Goal: Check status

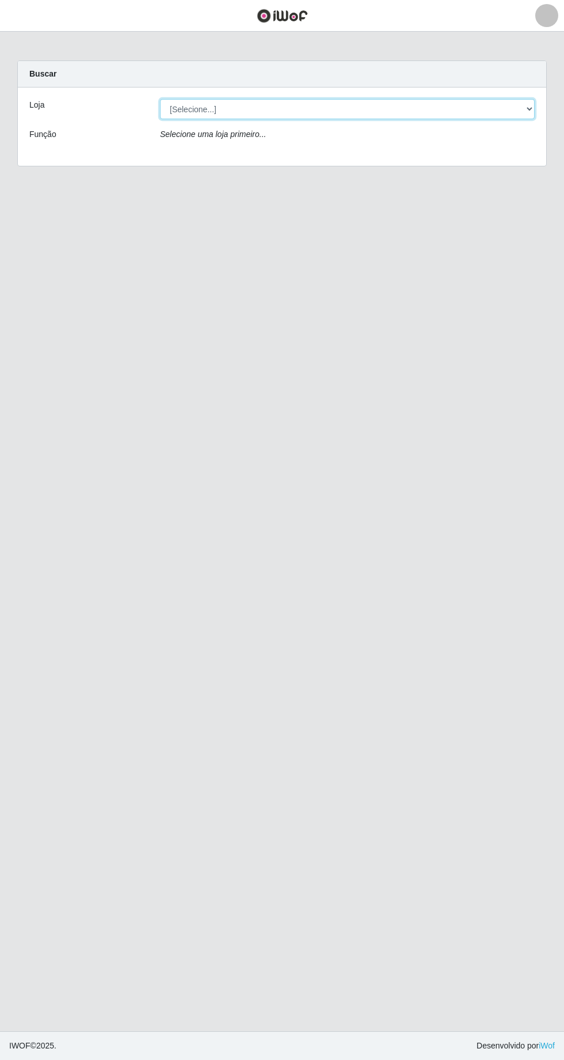
click at [526, 112] on select "[Selecione...] Extrabom - [GEOGRAPHIC_DATA] 28 [GEOGRAPHIC_DATA]" at bounding box center [347, 109] width 375 height 20
click at [160, 99] on select "[Selecione...] Extrabom - [GEOGRAPHIC_DATA] 28 [GEOGRAPHIC_DATA]" at bounding box center [347, 109] width 375 height 20
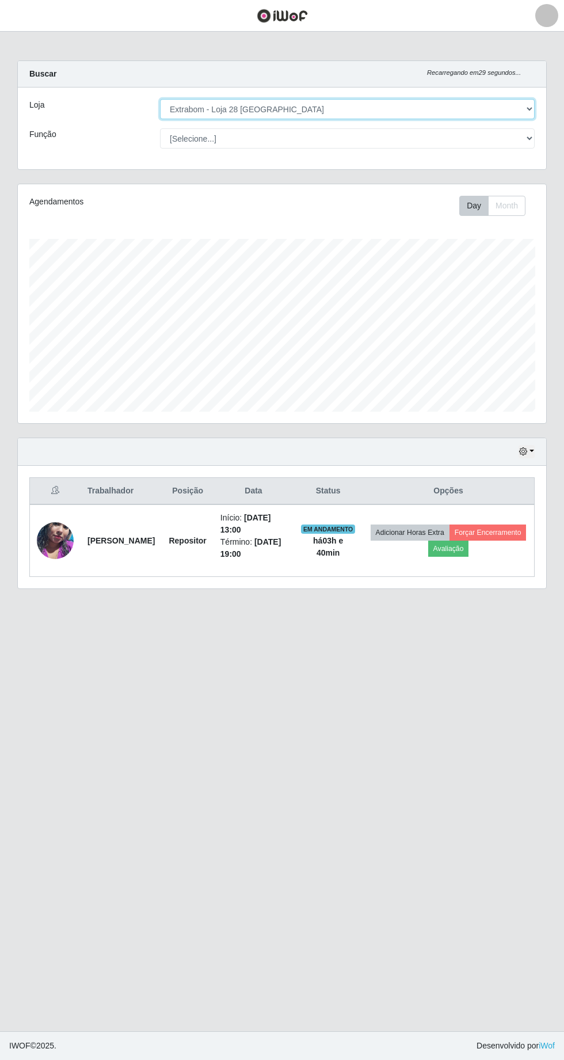
scroll to position [238, 529]
click at [527, 449] on icon "button" at bounding box center [523, 451] width 8 height 8
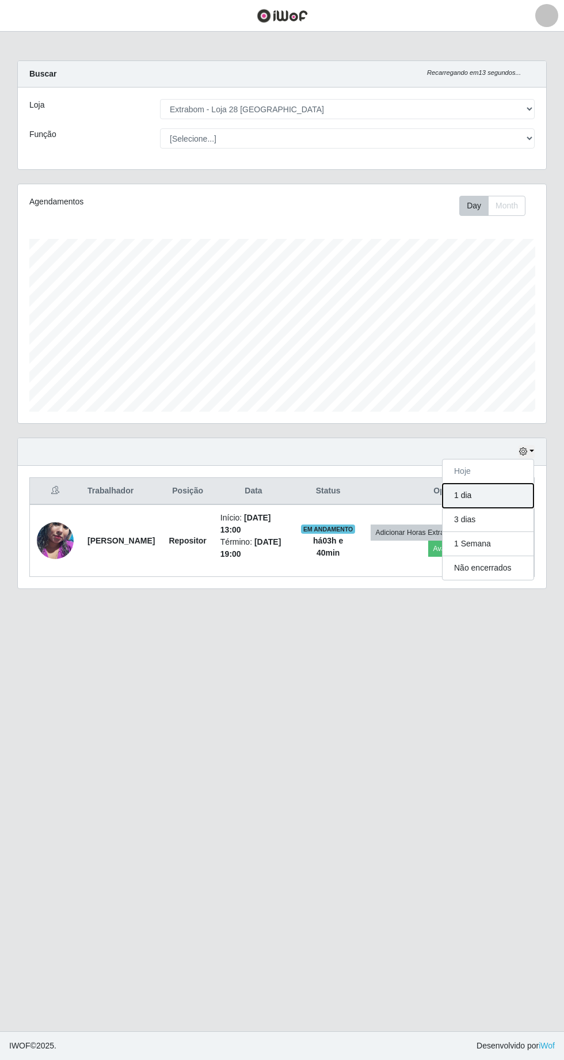
click at [480, 497] on button "1 dia" at bounding box center [488, 496] width 91 height 24
click at [525, 447] on icon "button" at bounding box center [523, 451] width 8 height 8
click at [491, 528] on button "3 dias" at bounding box center [488, 520] width 91 height 24
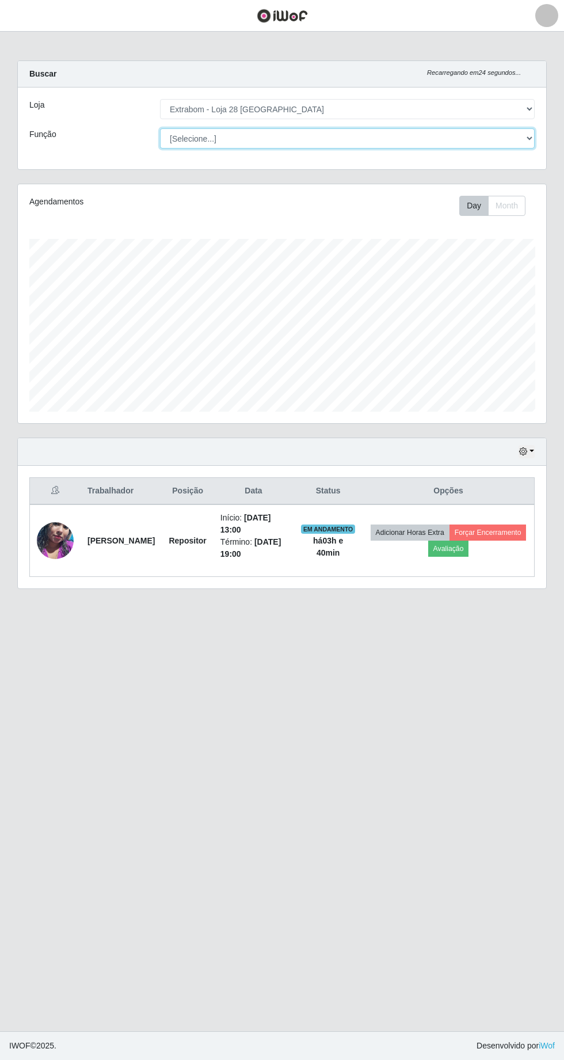
click at [526, 132] on select "[Selecione...] Carregador e Descarregador de Caminhão Carregador e Descarregado…" at bounding box center [347, 138] width 375 height 20
click at [160, 128] on select "[Selecione...] Carregador e Descarregador de Caminhão Carregador e Descarregado…" at bounding box center [347, 138] width 375 height 20
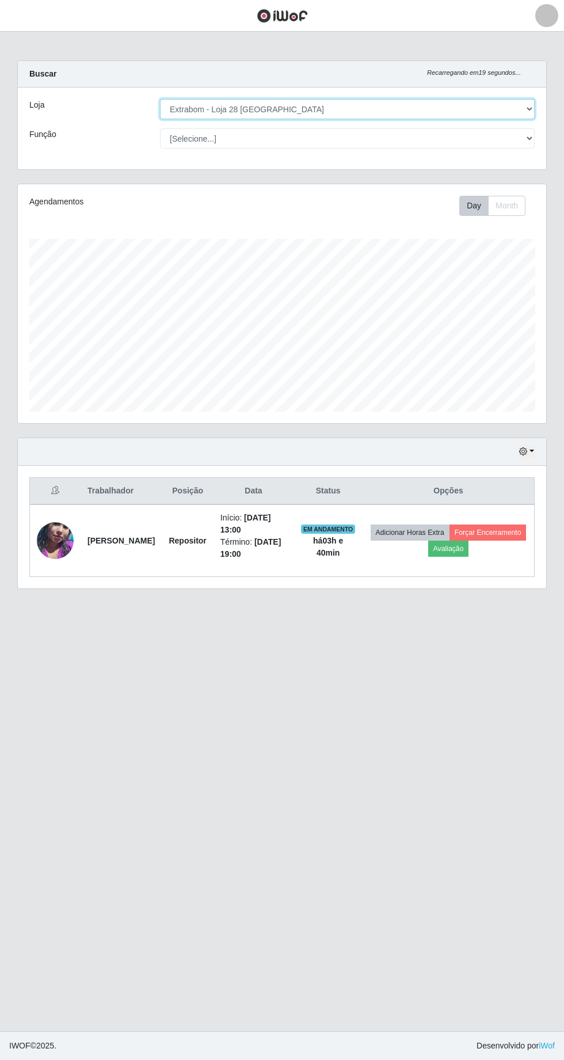
click at [534, 109] on select "[Selecione...] Extrabom - [GEOGRAPHIC_DATA] 28 [GEOGRAPHIC_DATA]" at bounding box center [347, 109] width 375 height 20
click at [160, 99] on select "[Selecione...] Extrabom - [GEOGRAPHIC_DATA] 28 [GEOGRAPHIC_DATA]" at bounding box center [347, 109] width 375 height 20
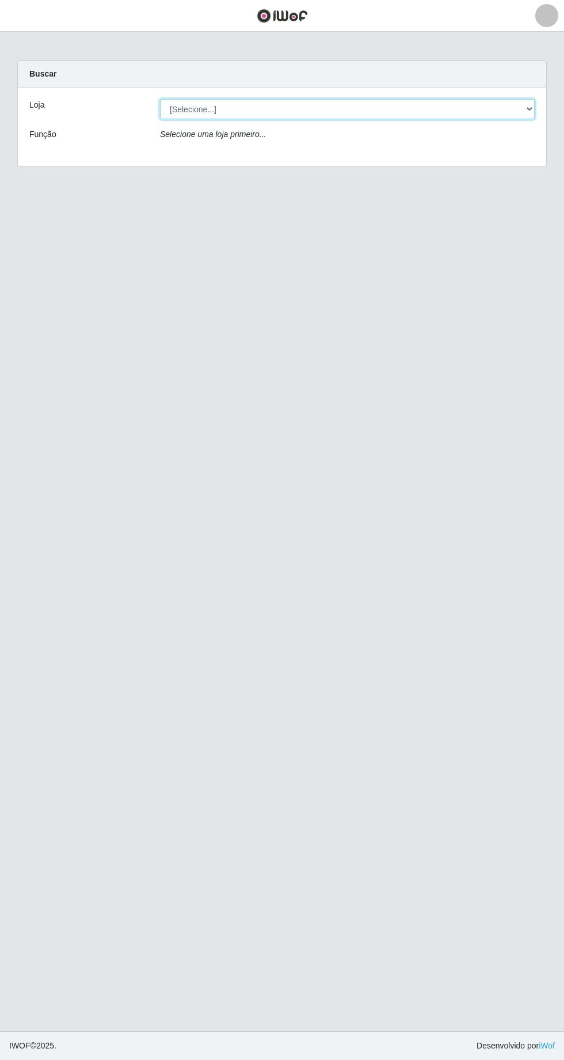
click at [521, 111] on select "[Selecione...] Extrabom - [GEOGRAPHIC_DATA] 28 [GEOGRAPHIC_DATA]" at bounding box center [347, 109] width 375 height 20
select select "456"
click at [160, 99] on select "[Selecione...] Extrabom - [GEOGRAPHIC_DATA] 28 [GEOGRAPHIC_DATA]" at bounding box center [347, 109] width 375 height 20
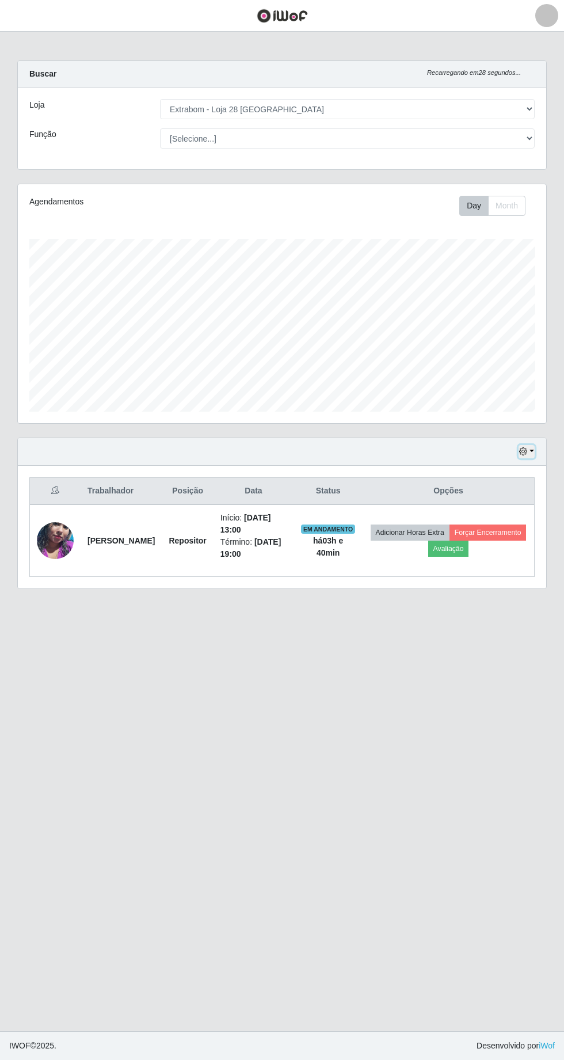
click at [524, 450] on icon "button" at bounding box center [523, 451] width 8 height 8
click at [478, 497] on button "1 dia" at bounding box center [488, 496] width 91 height 24
click at [524, 449] on icon "button" at bounding box center [523, 451] width 8 height 8
click at [501, 524] on button "3 dias" at bounding box center [488, 520] width 91 height 24
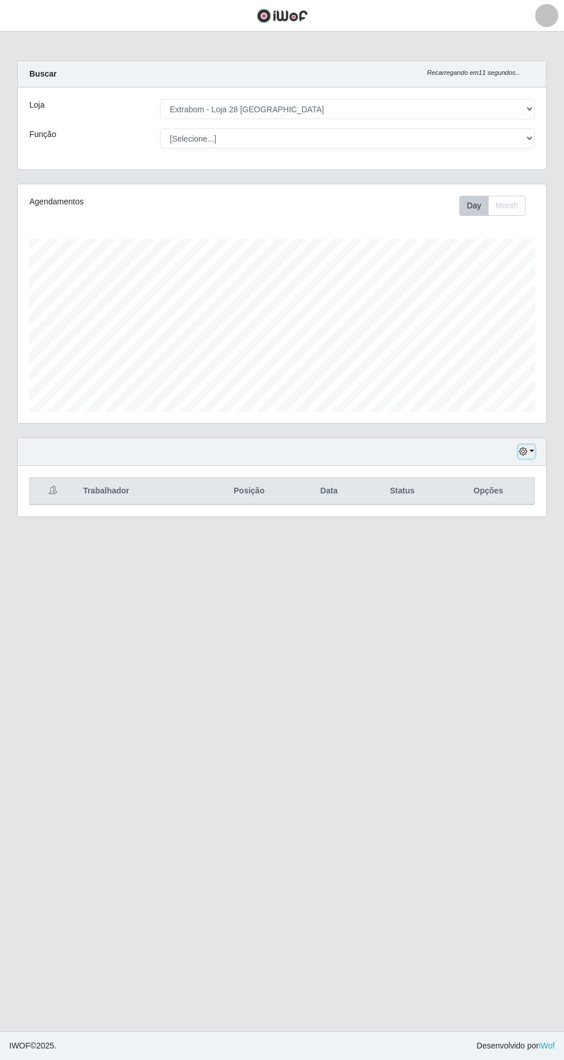
click at [531, 453] on button "button" at bounding box center [527, 451] width 16 height 13
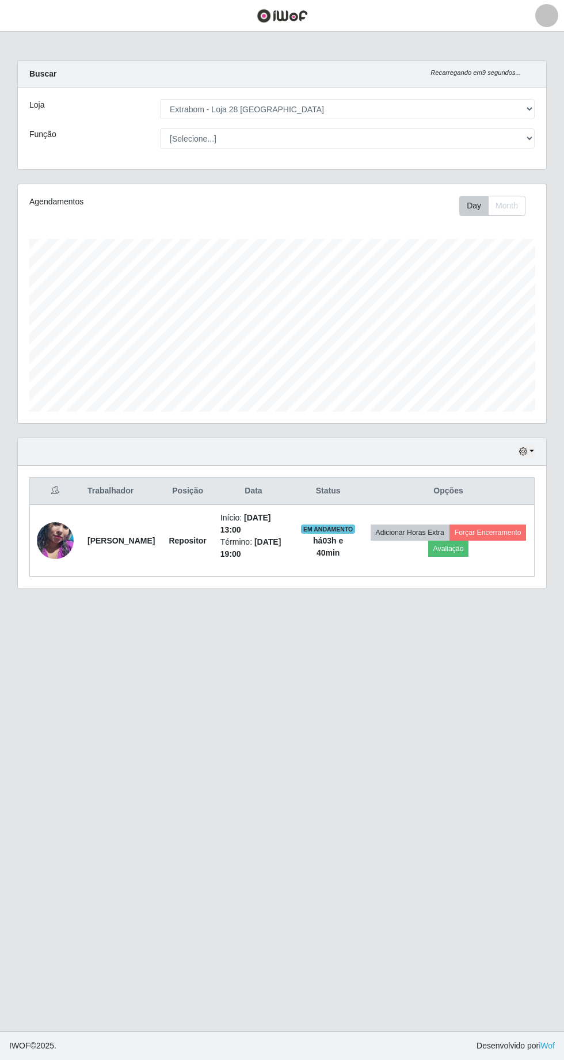
click at [408, 754] on main "Carregando... Buscar Recarregando em 9 segundos... Loja [Selecione...] Extrabom…" at bounding box center [282, 532] width 564 height 1000
click at [530, 453] on button "button" at bounding box center [527, 451] width 16 height 13
click at [499, 546] on button "1 Semana" at bounding box center [488, 544] width 91 height 24
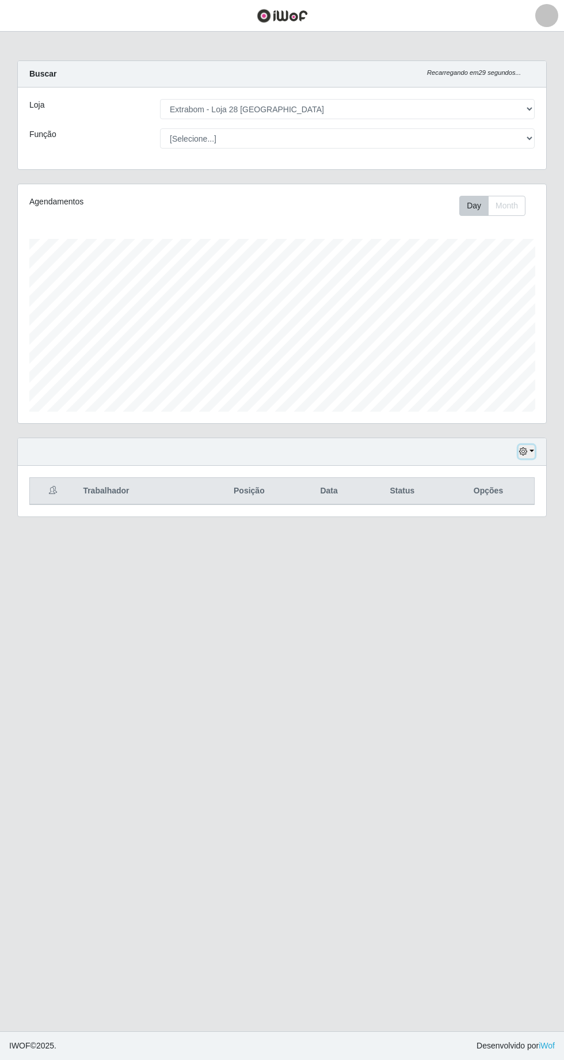
click at [532, 450] on button "button" at bounding box center [527, 451] width 16 height 13
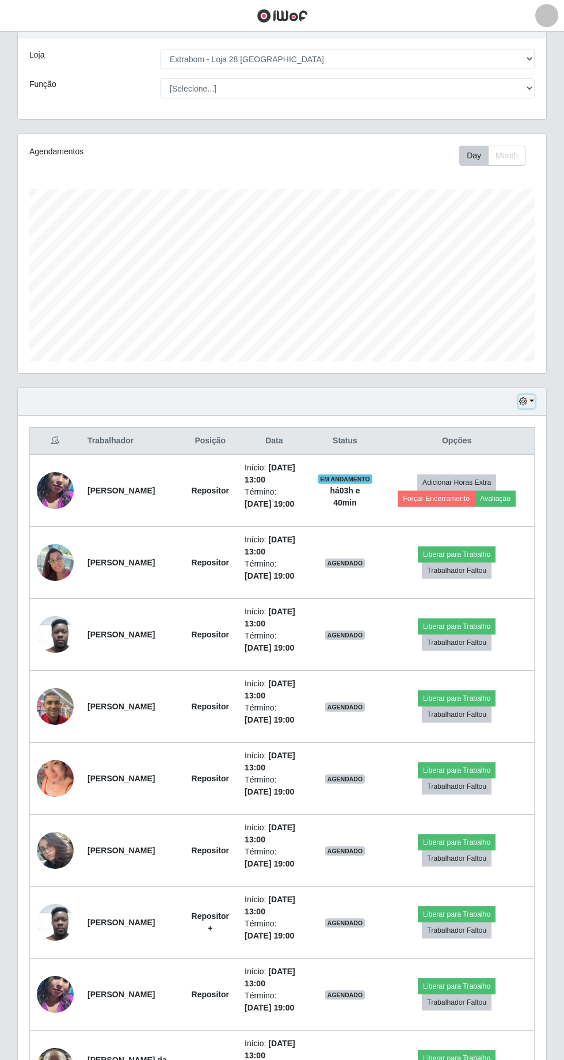
scroll to position [136, 0]
